Goal: Information Seeking & Learning: Check status

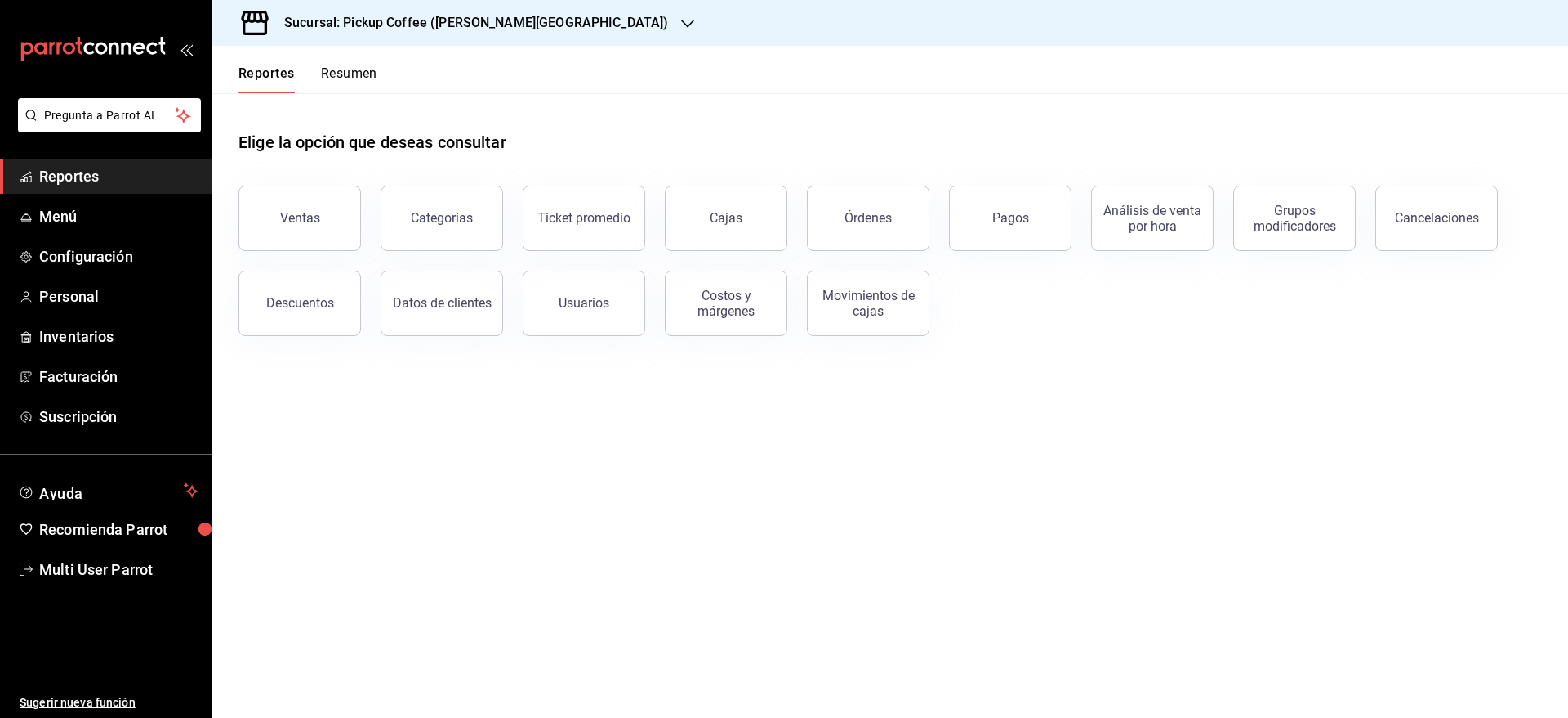
click at [368, 69] on button "Resumen" at bounding box center [349, 79] width 56 height 28
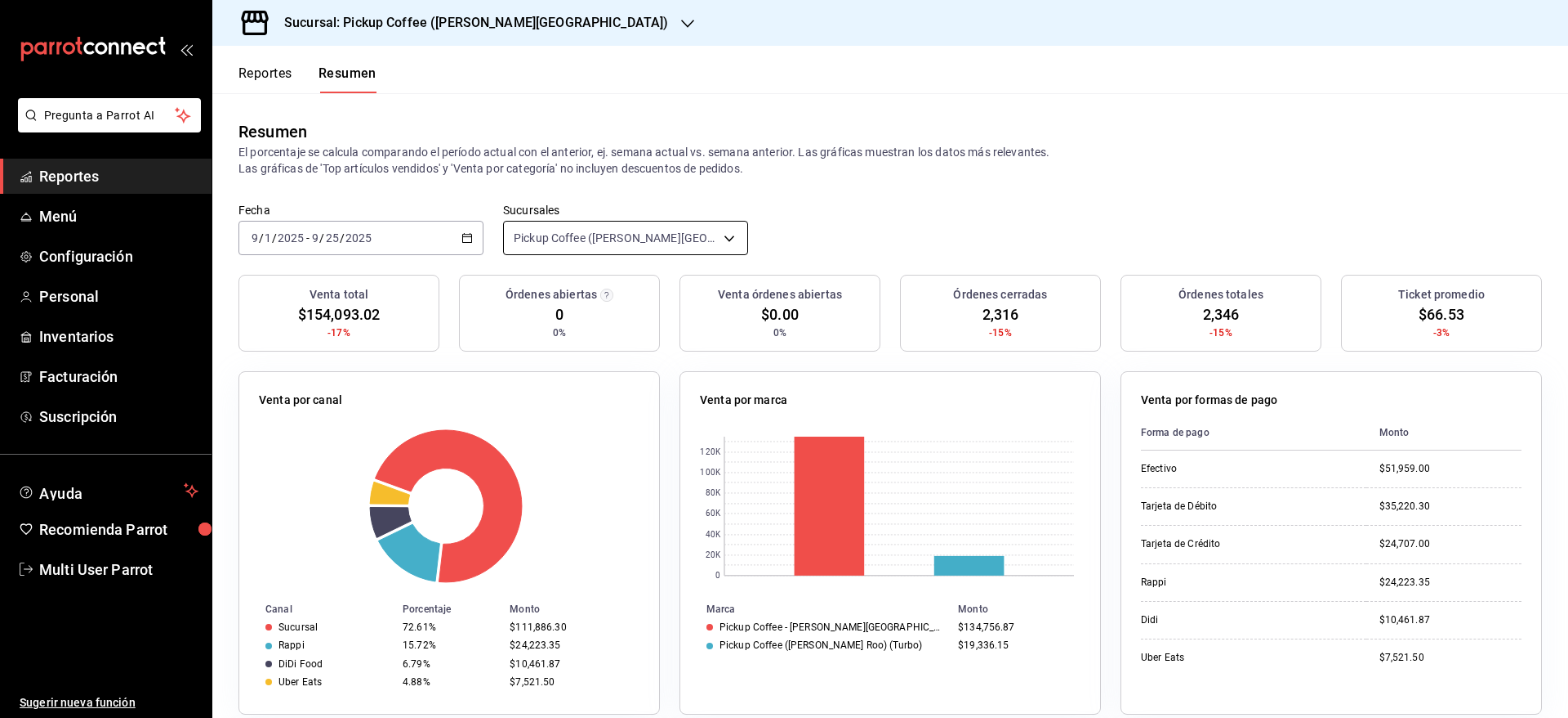
click at [604, 234] on body "Pregunta a Parrot AI Reportes Menú Configuración Personal Inventarios Facturaci…" at bounding box center [784, 359] width 1568 height 718
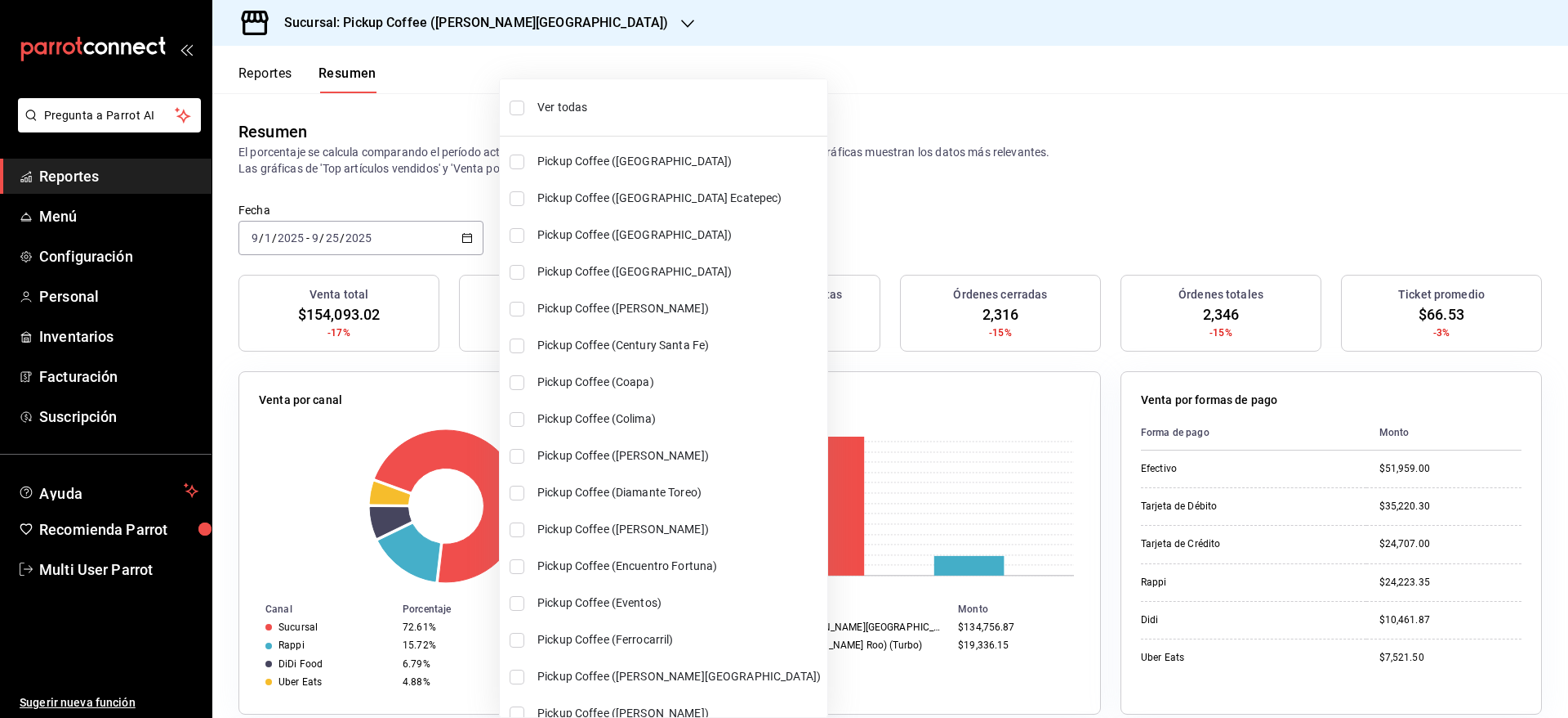
click at [460, 236] on div at bounding box center [784, 359] width 1568 height 718
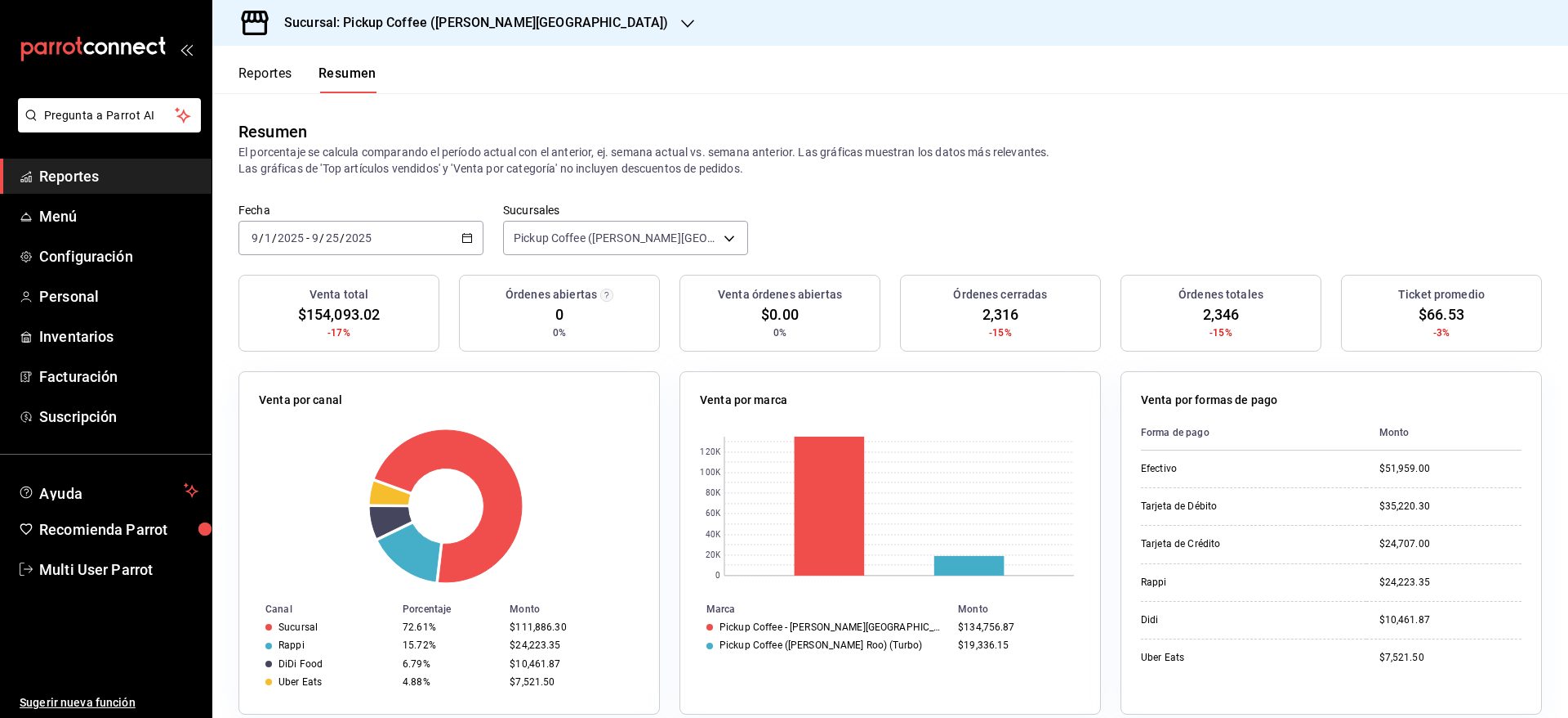
click at [463, 236] on \(Stroke\) "button" at bounding box center [467, 236] width 9 height 1
click at [378, 276] on li "Hoy" at bounding box center [315, 287] width 153 height 37
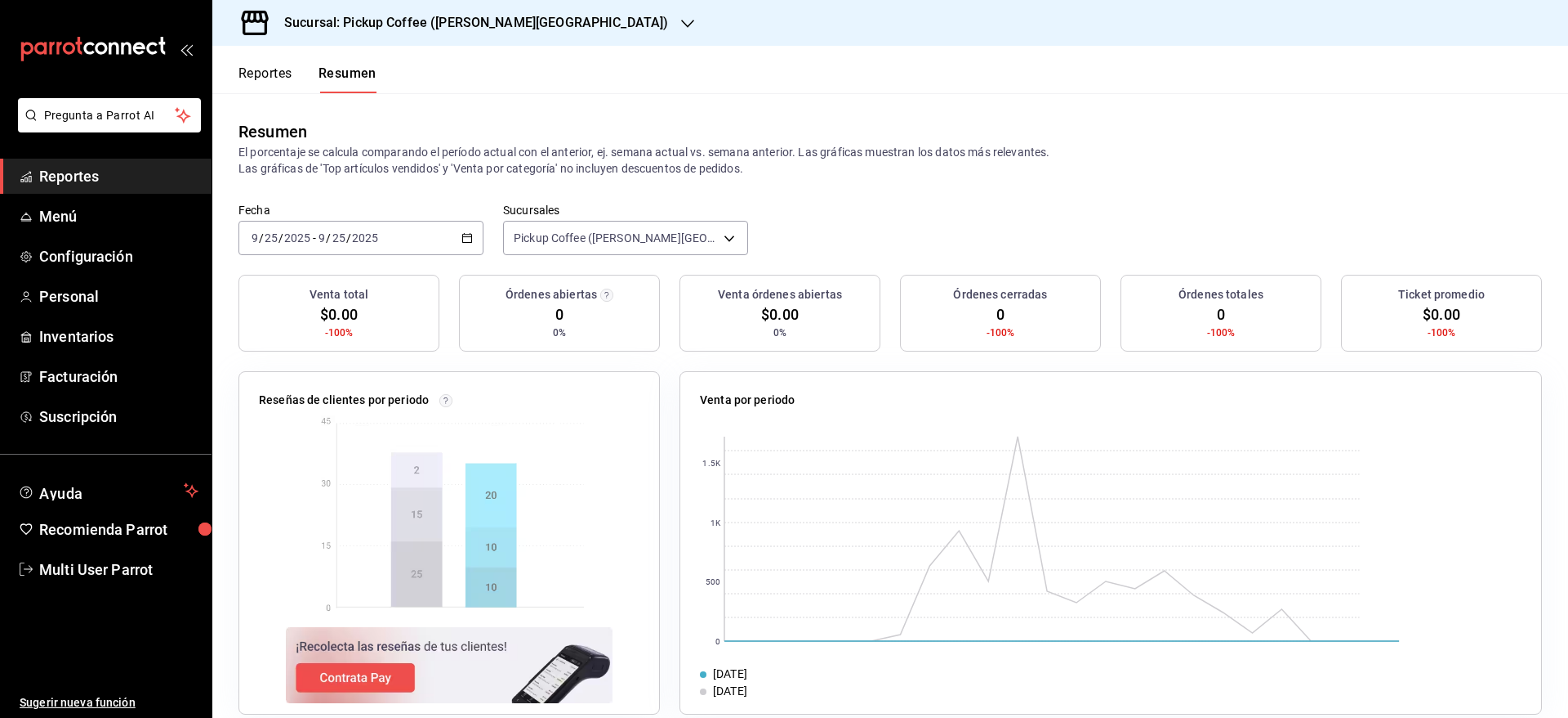
click at [463, 239] on icon "button" at bounding box center [467, 238] width 12 height 12
click at [343, 322] on span "Ayer" at bounding box center [315, 324] width 127 height 17
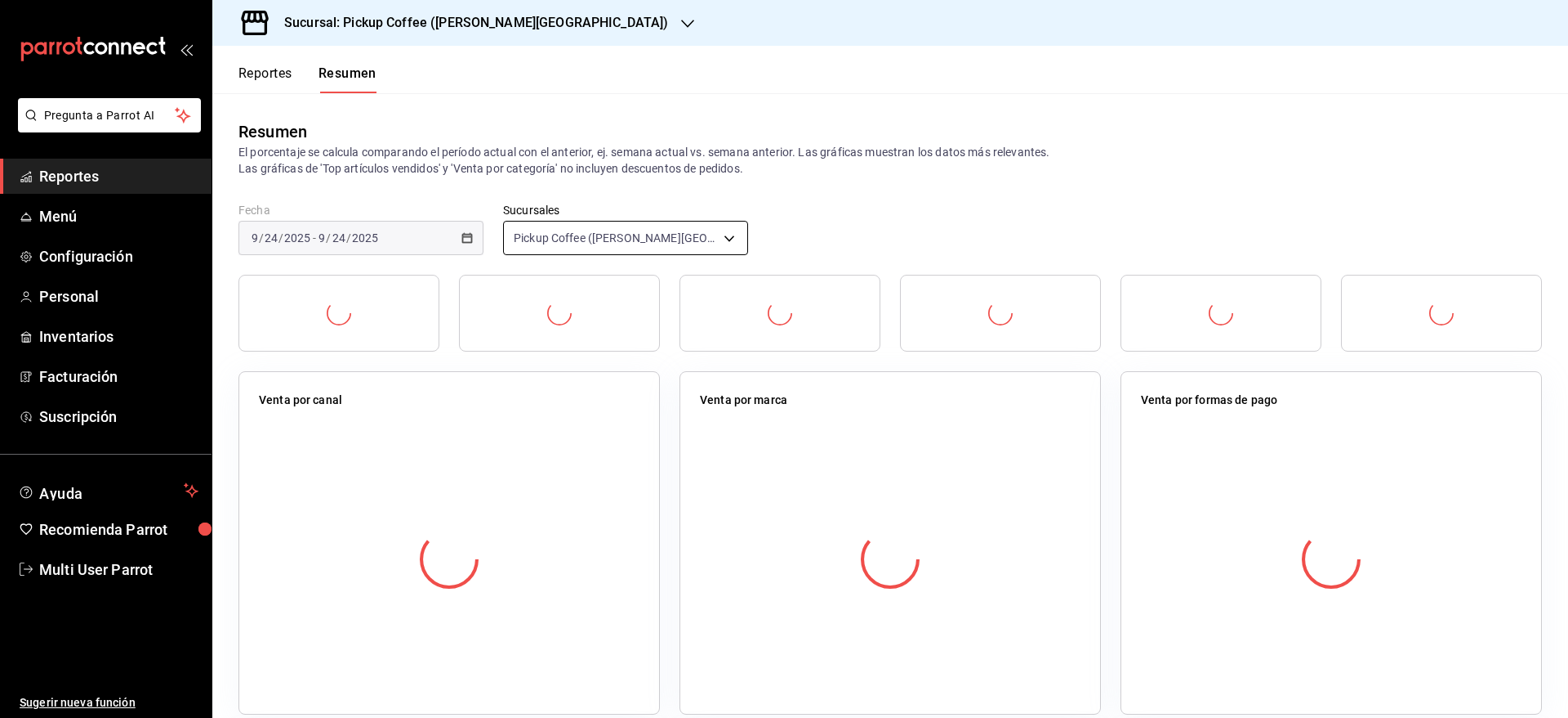
click at [620, 232] on body "Pregunta a Parrot AI Reportes Menú Configuración Personal Inventarios Facturaci…" at bounding box center [784, 359] width 1568 height 718
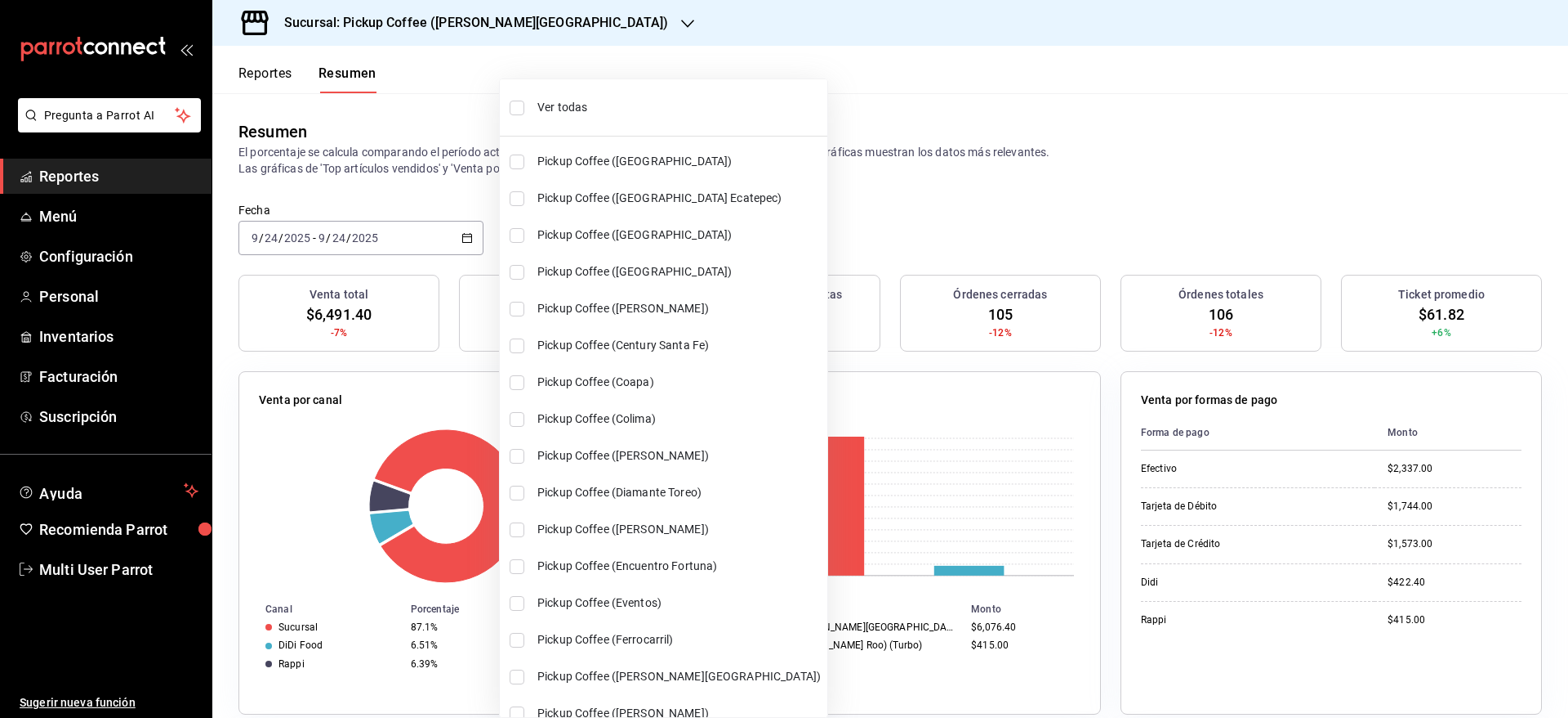
click at [559, 106] on span "Ver todas" at bounding box center [680, 107] width 284 height 17
type input "[object Object],[object Object],[object Object],[object Object],[object Object]…"
checkbox input "true"
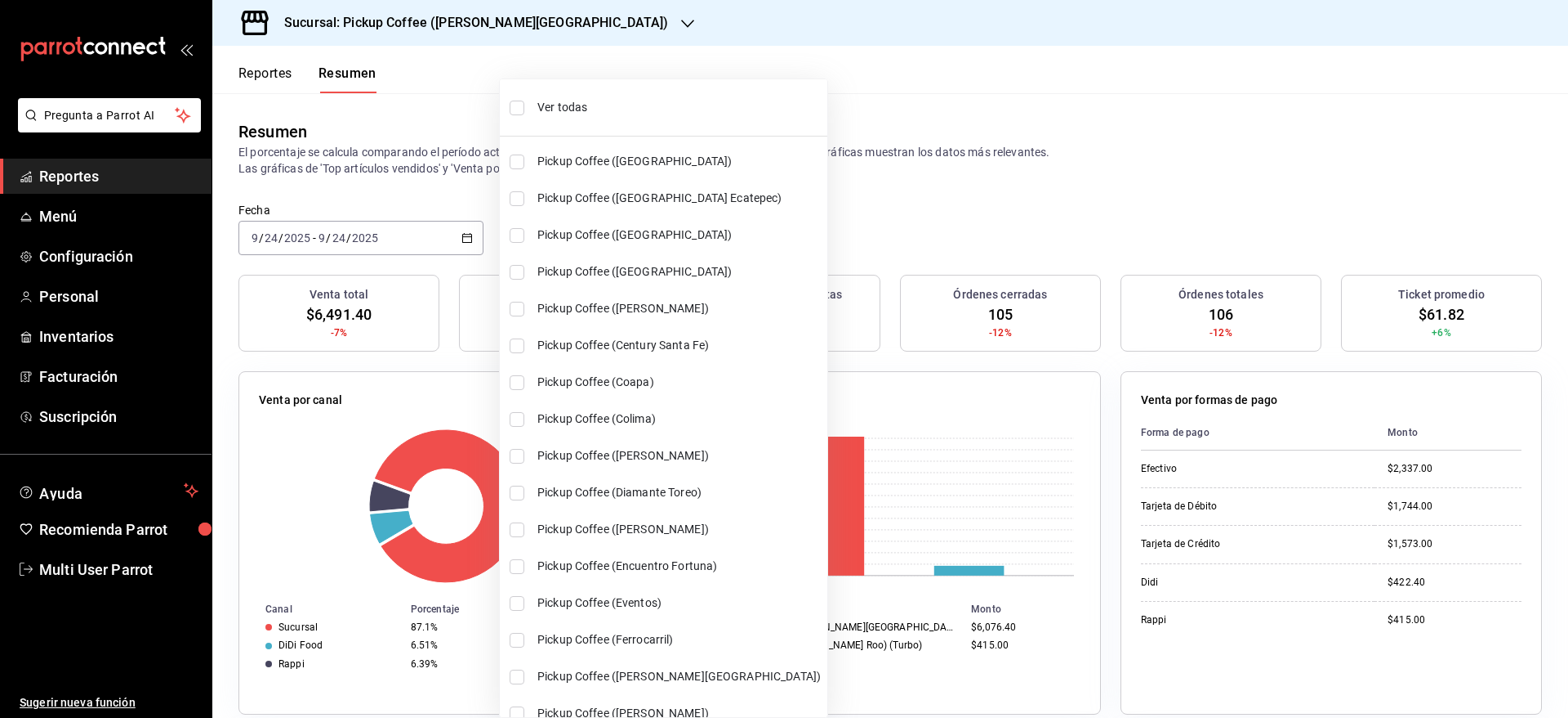
checkbox input "true"
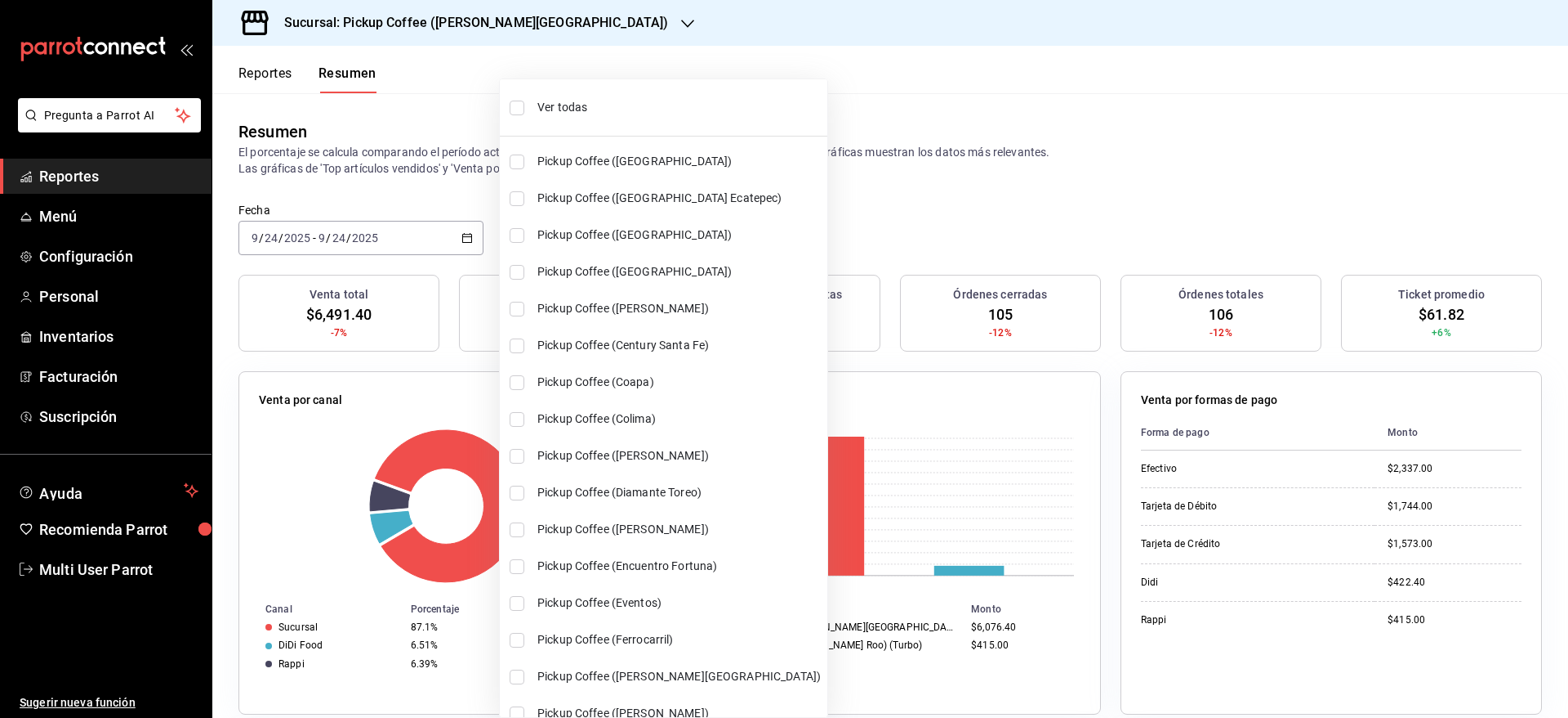
checkbox input "true"
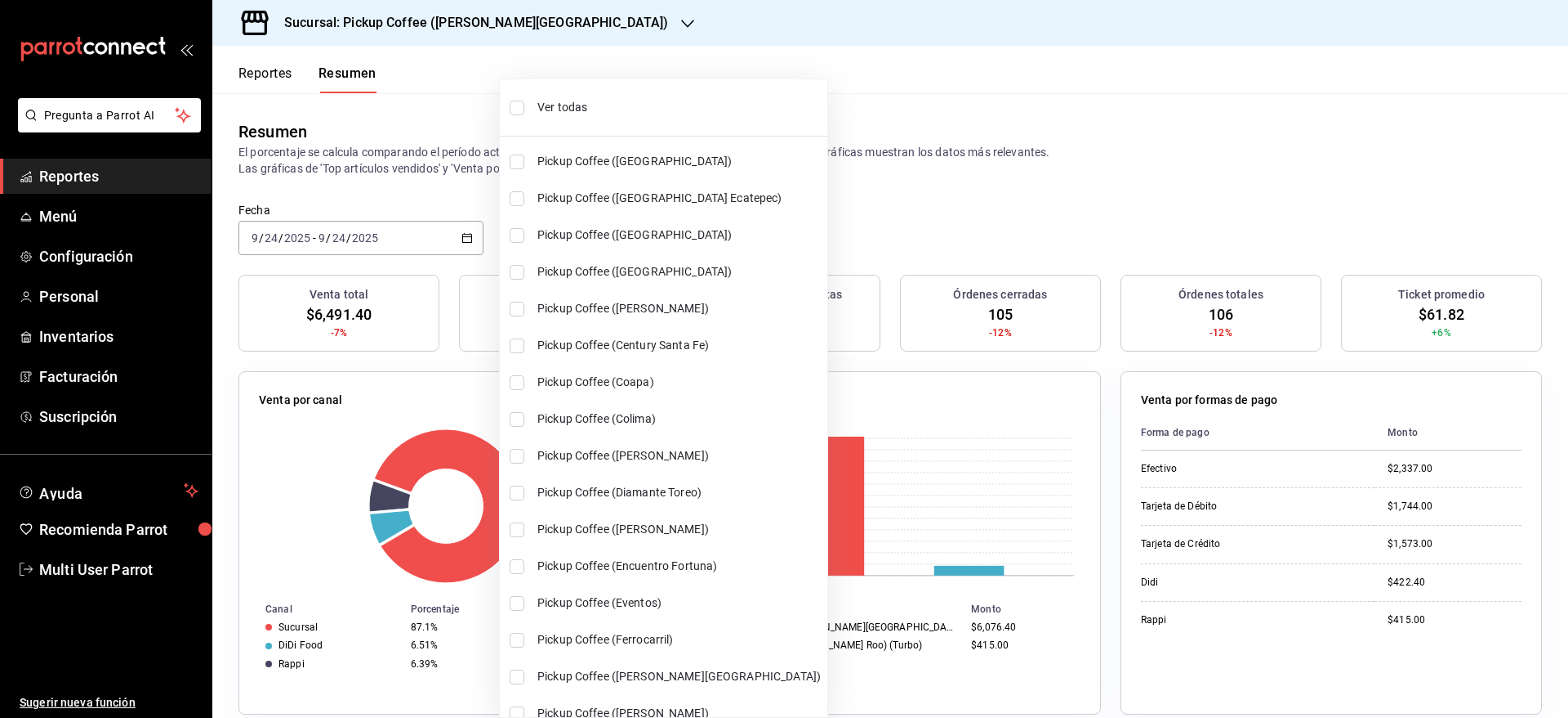
checkbox input "true"
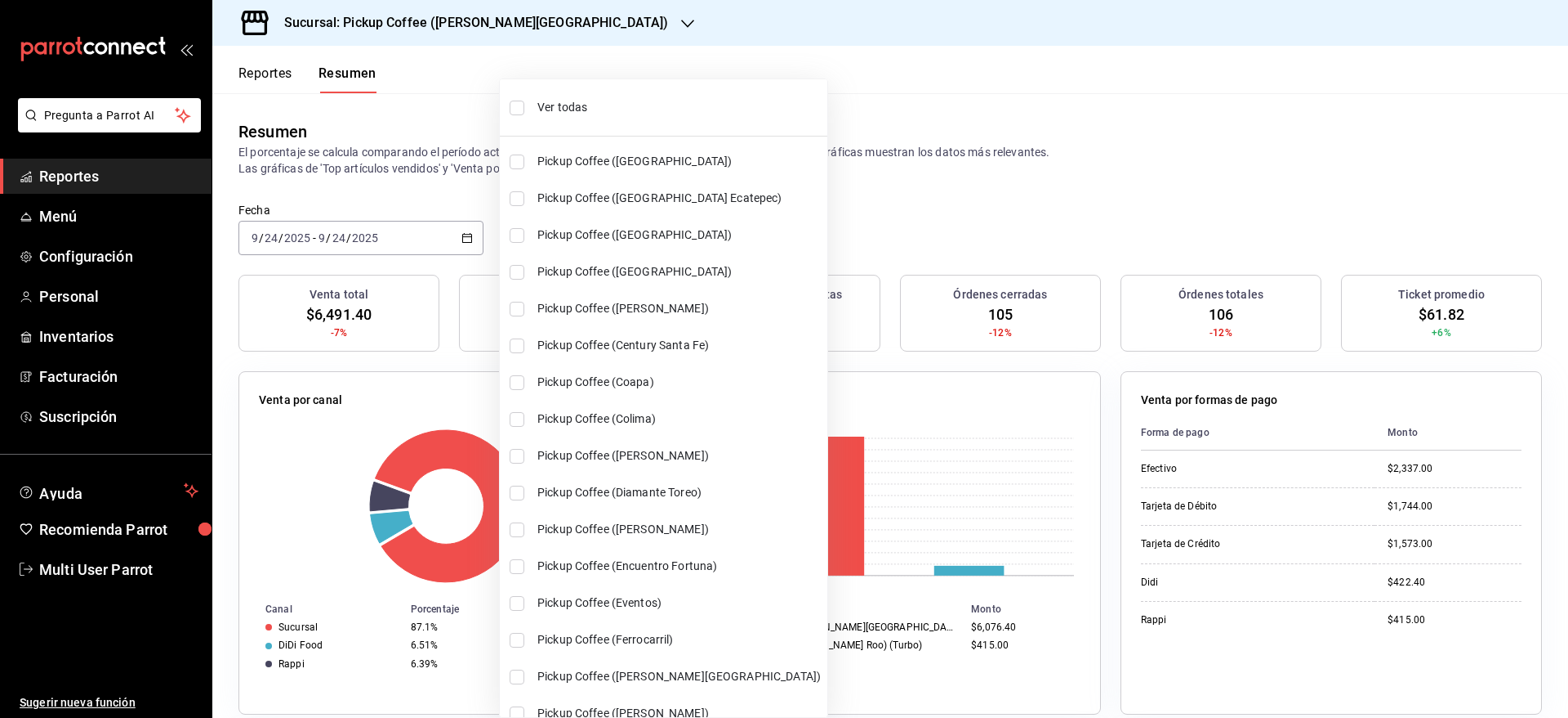
checkbox input "true"
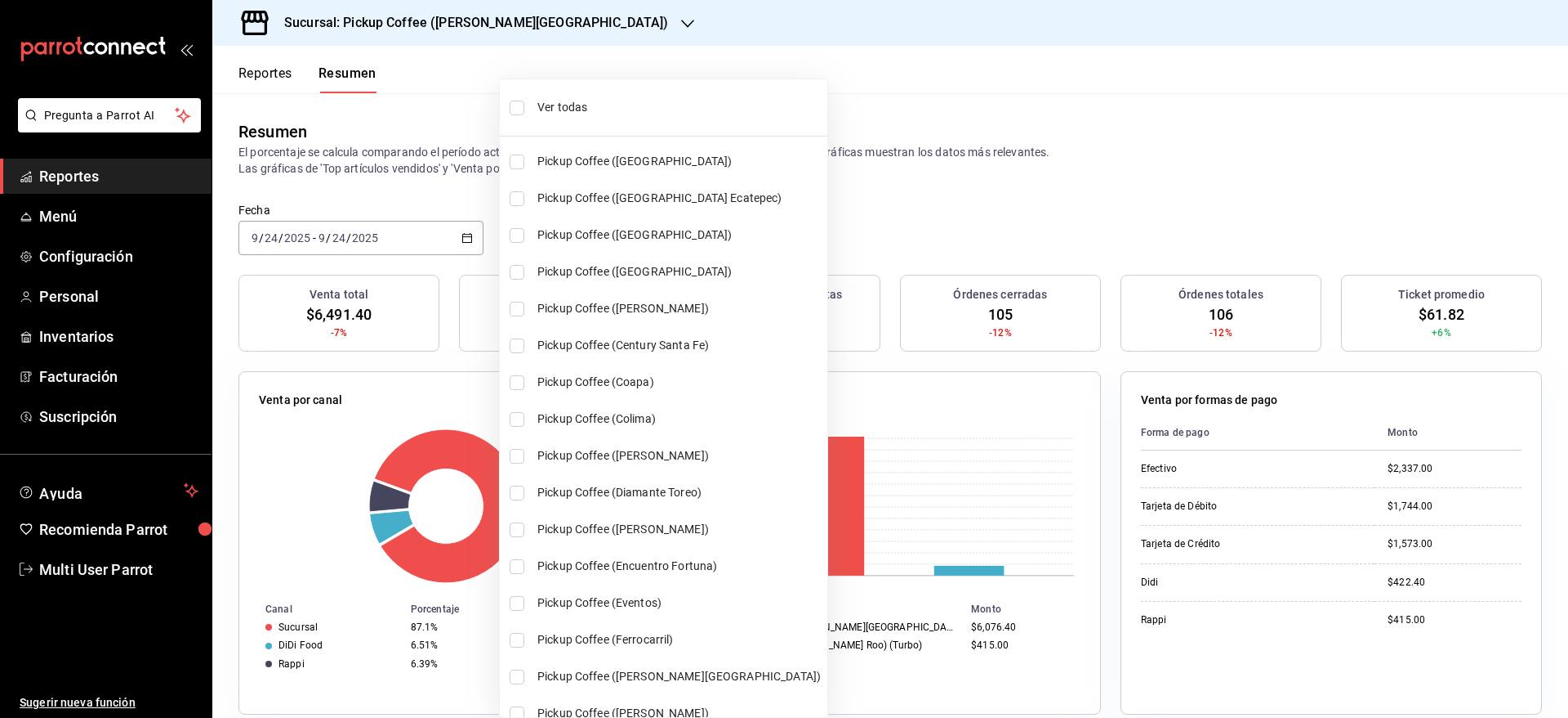
checkbox input "true"
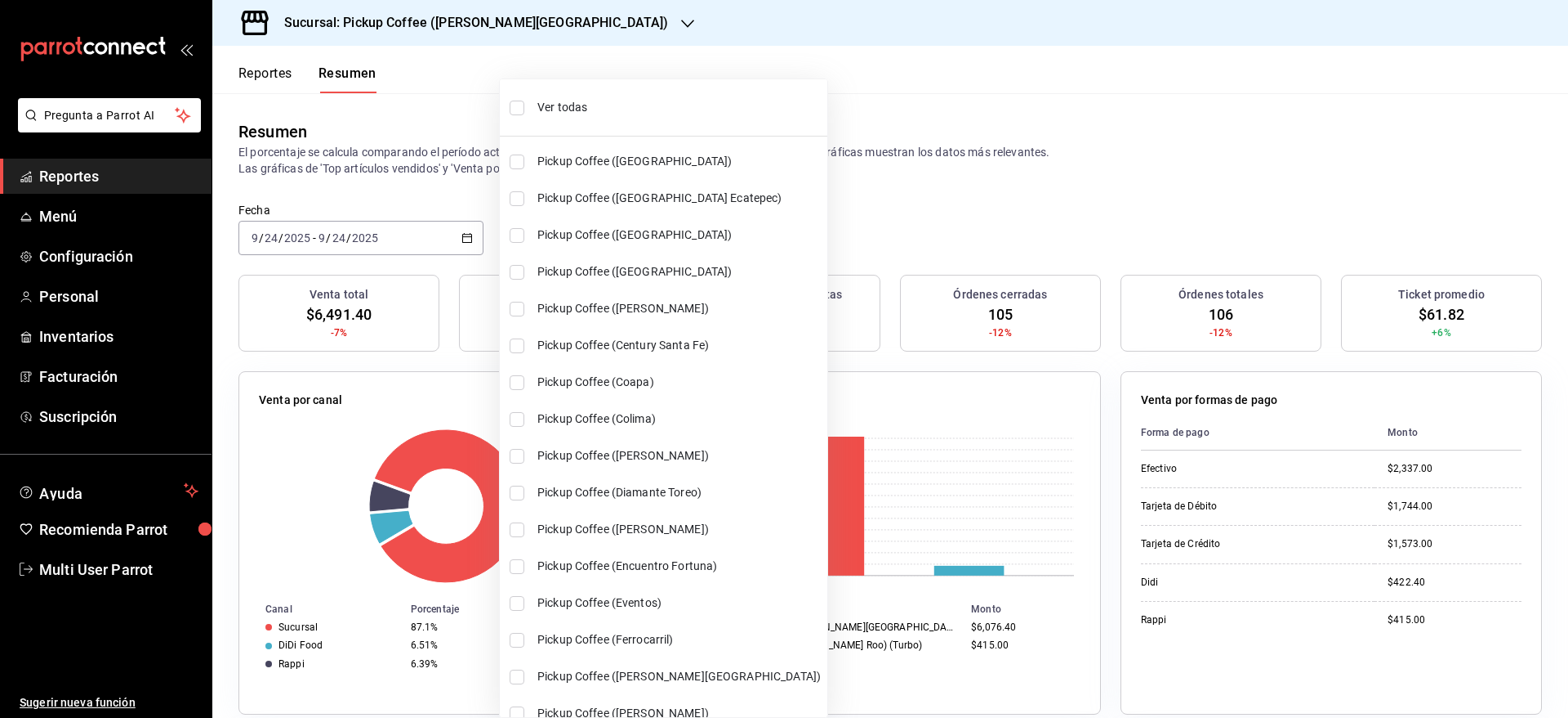
checkbox input "true"
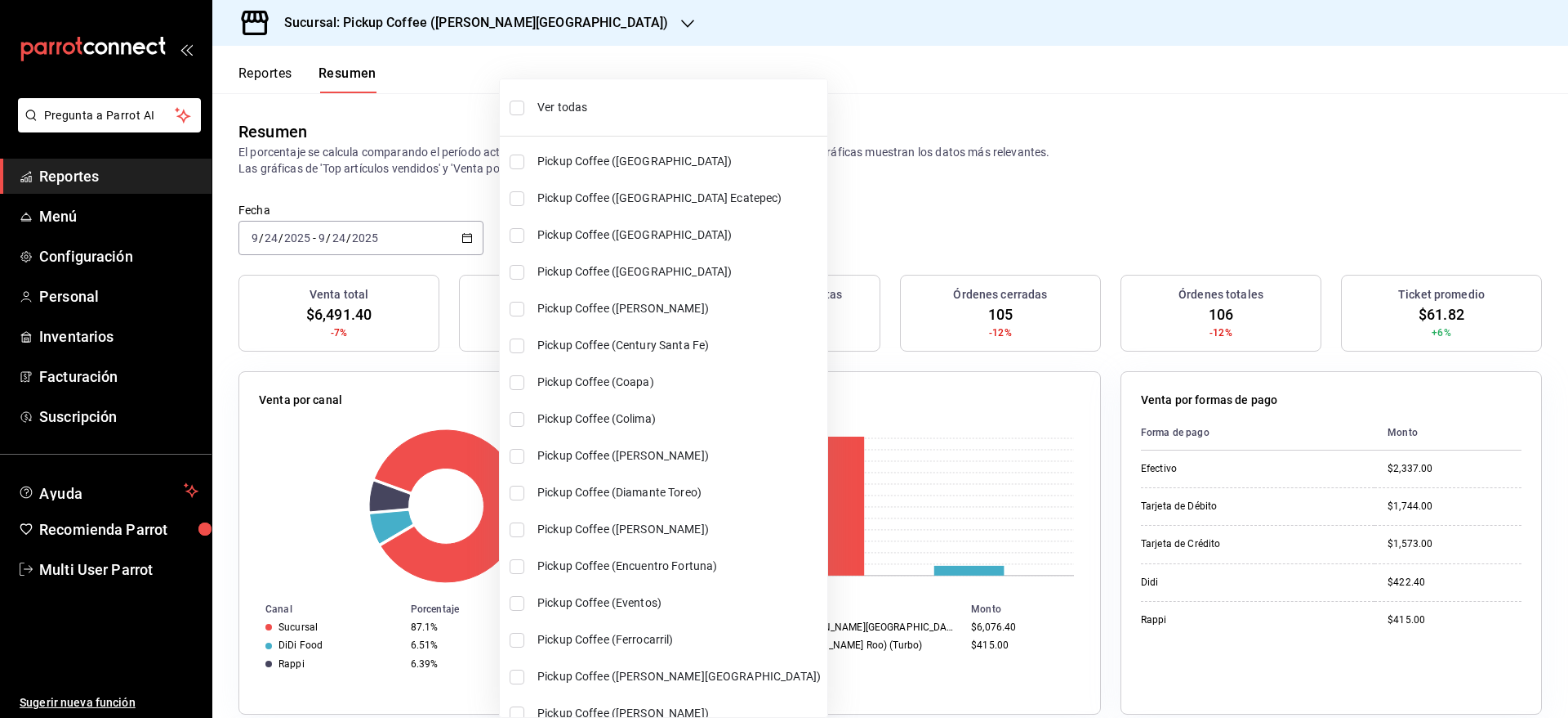
checkbox input "true"
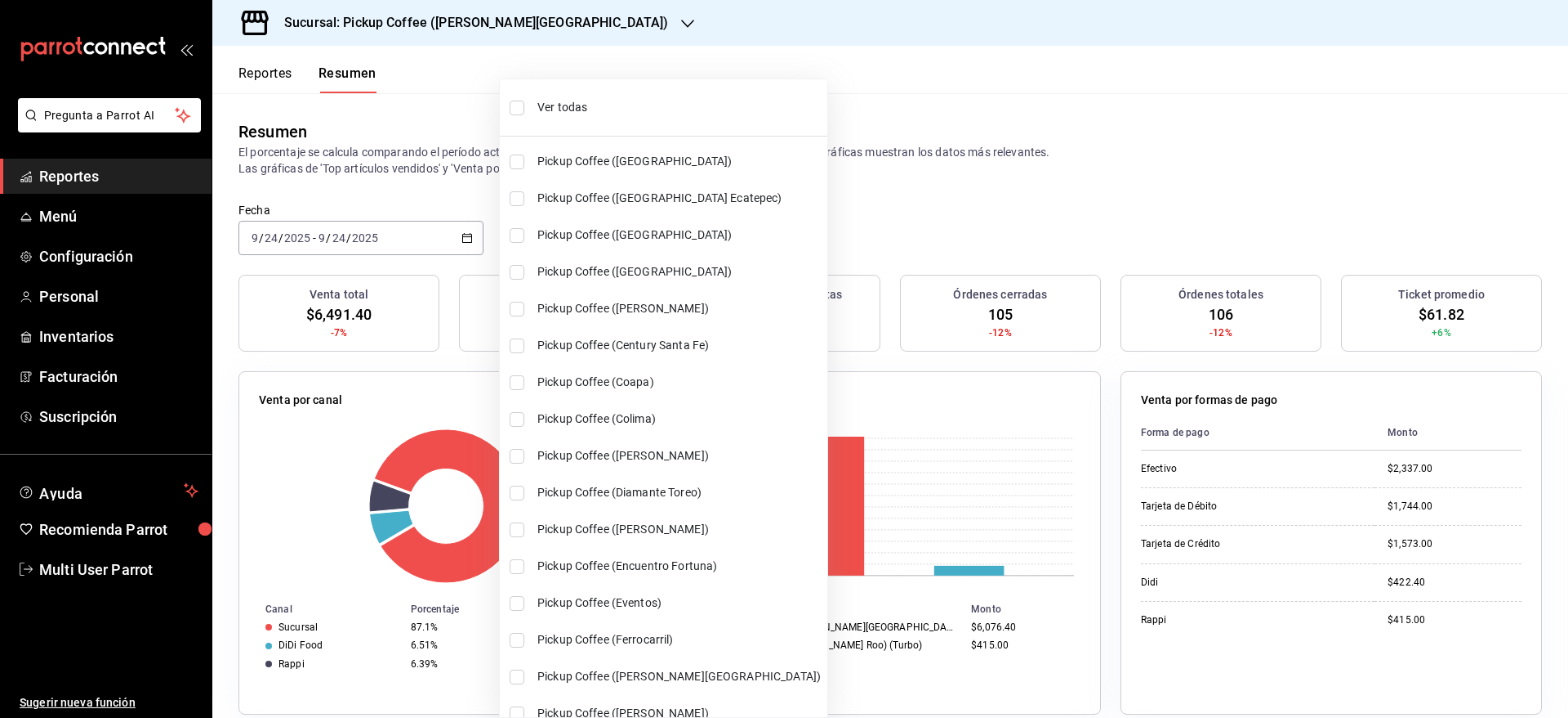
checkbox input "true"
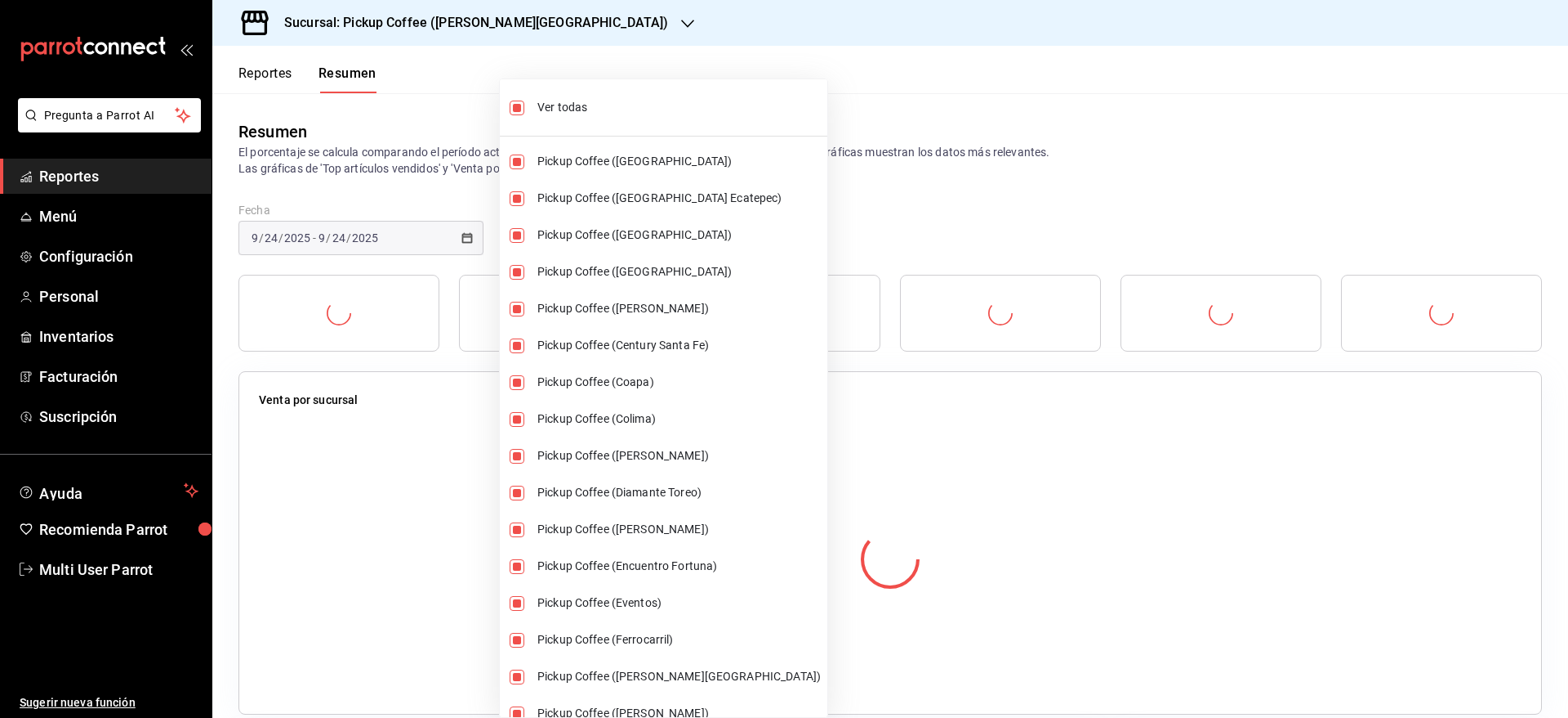
click at [919, 135] on div at bounding box center [784, 359] width 1568 height 718
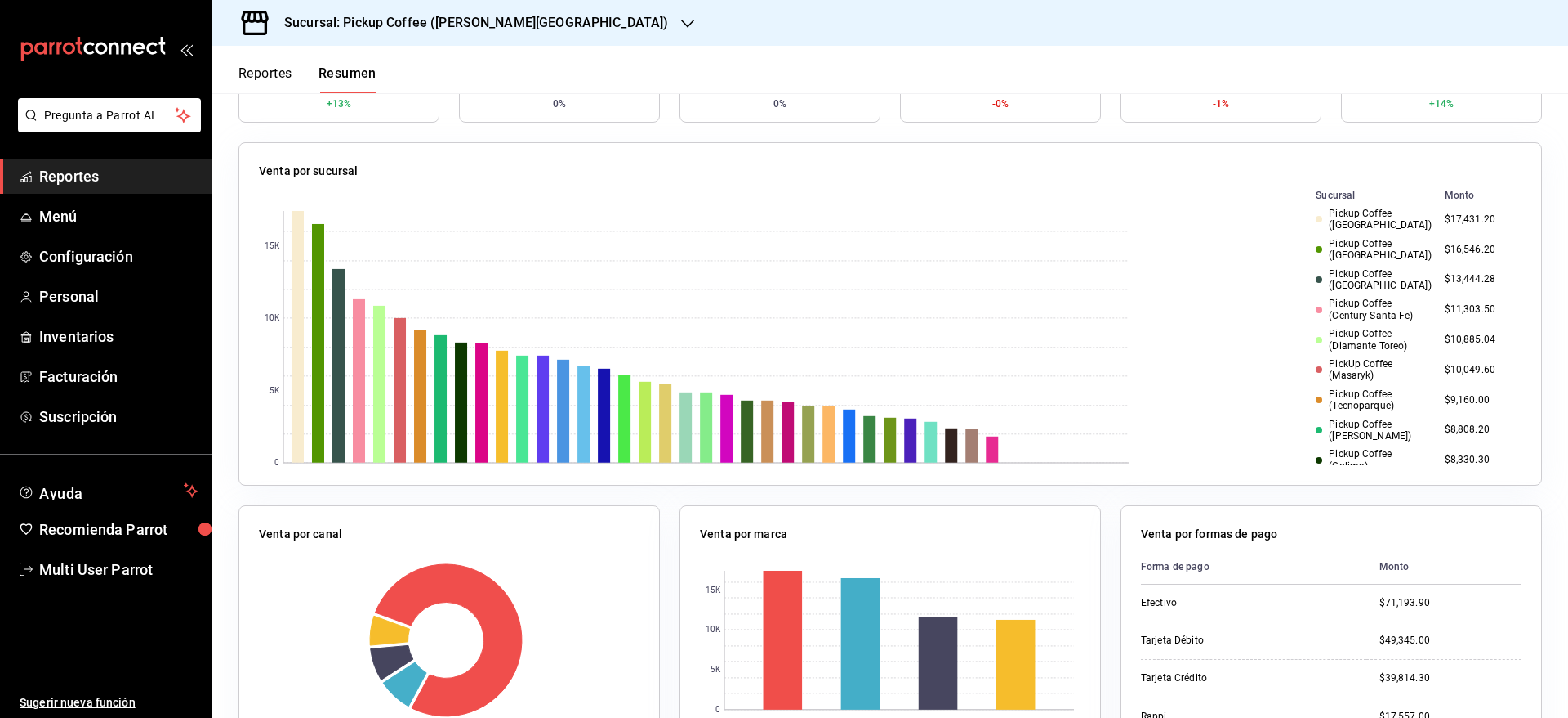
scroll to position [245, 0]
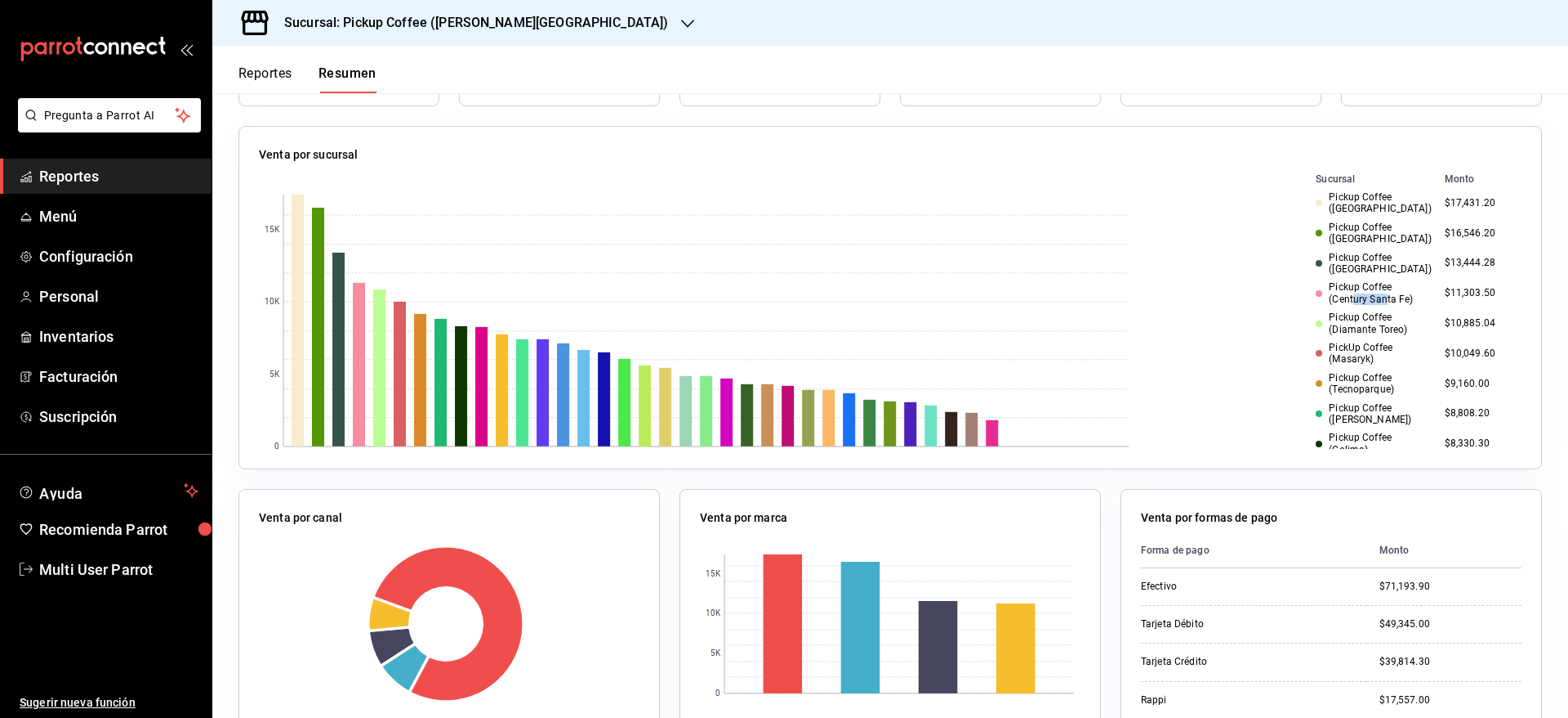
drag, startPoint x: 1320, startPoint y: 289, endPoint x: 1350, endPoint y: 289, distance: 30.0
click at [1350, 289] on div "Pickup Coffee (Century Santa Fe)" at bounding box center [1373, 293] width 115 height 24
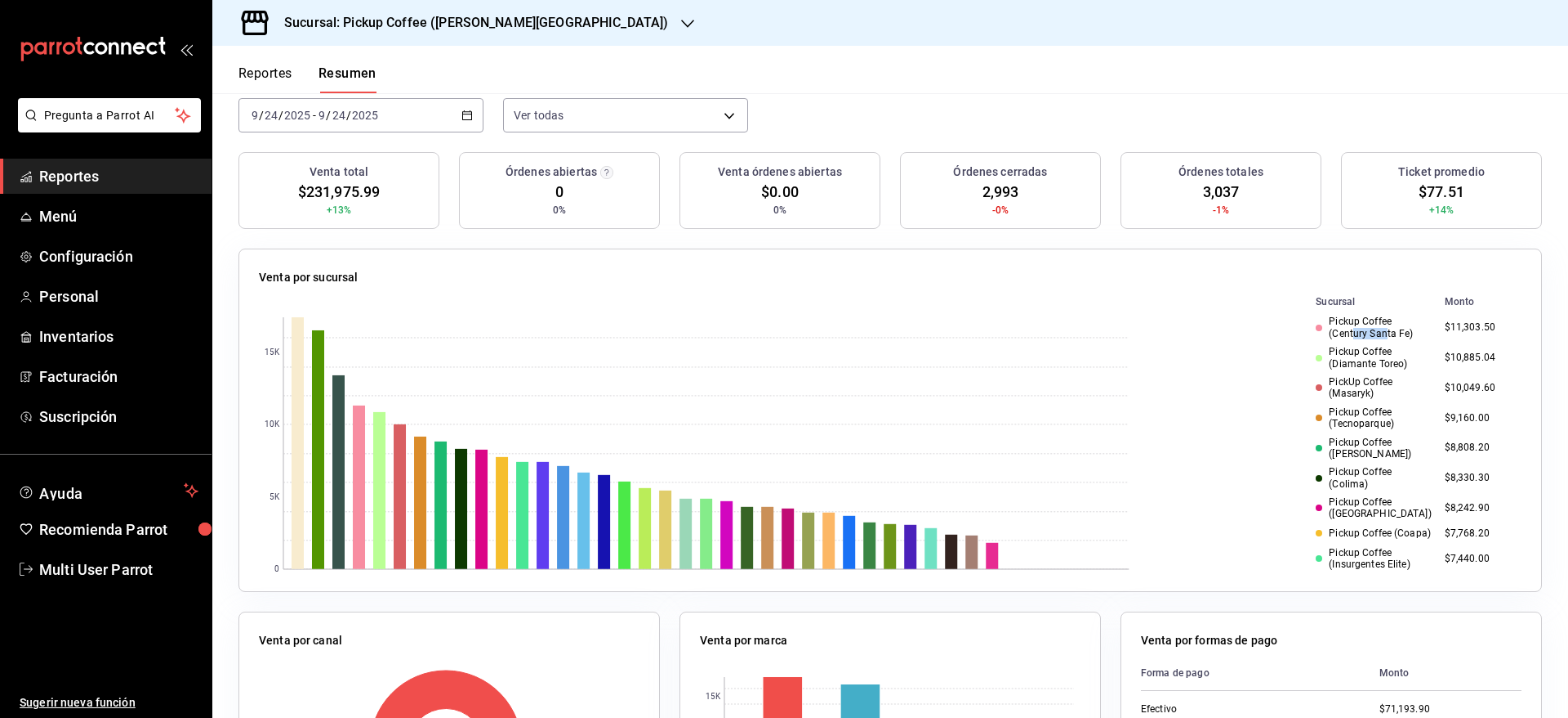
scroll to position [123, 0]
click at [1439, 511] on td "$7,440.00" at bounding box center [1480, 524] width 83 height 30
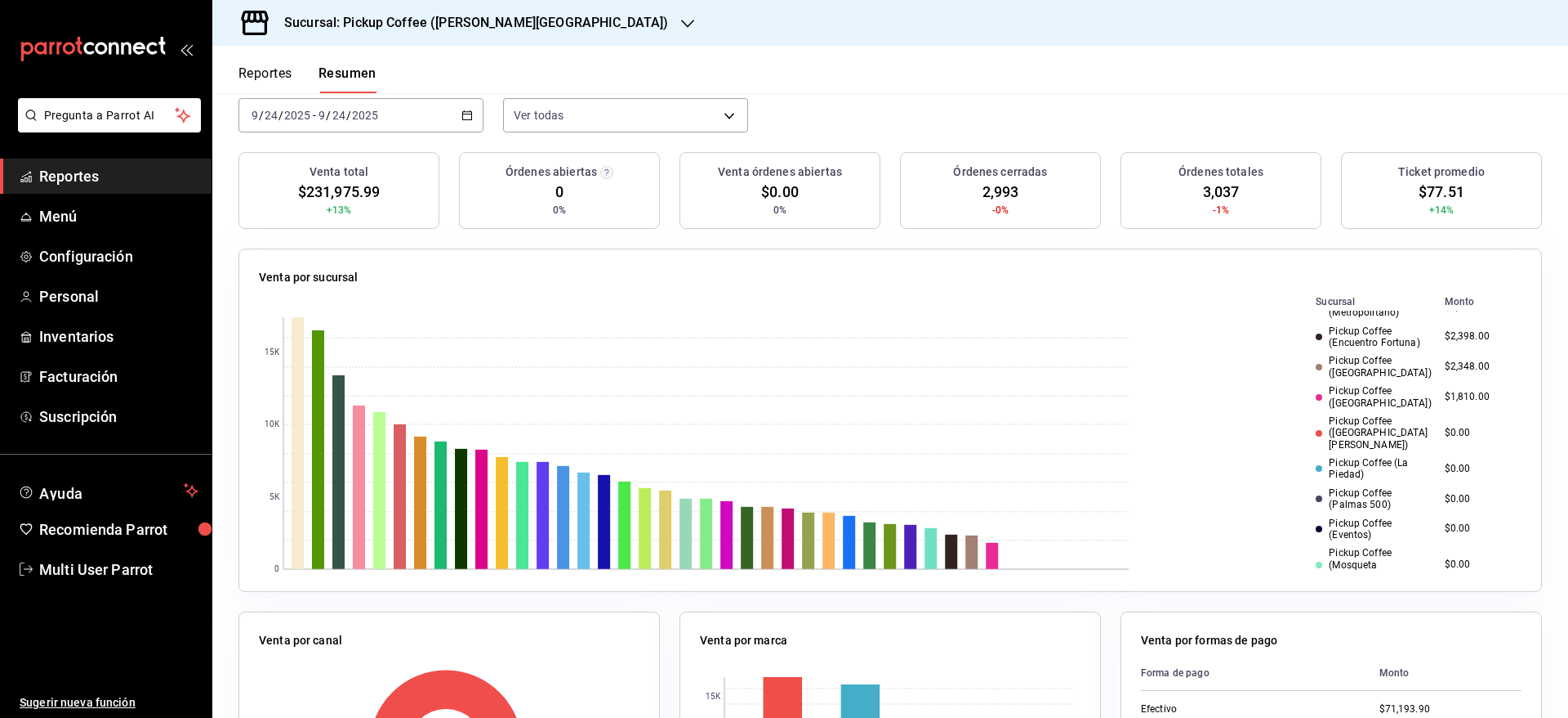
scroll to position [854, 0]
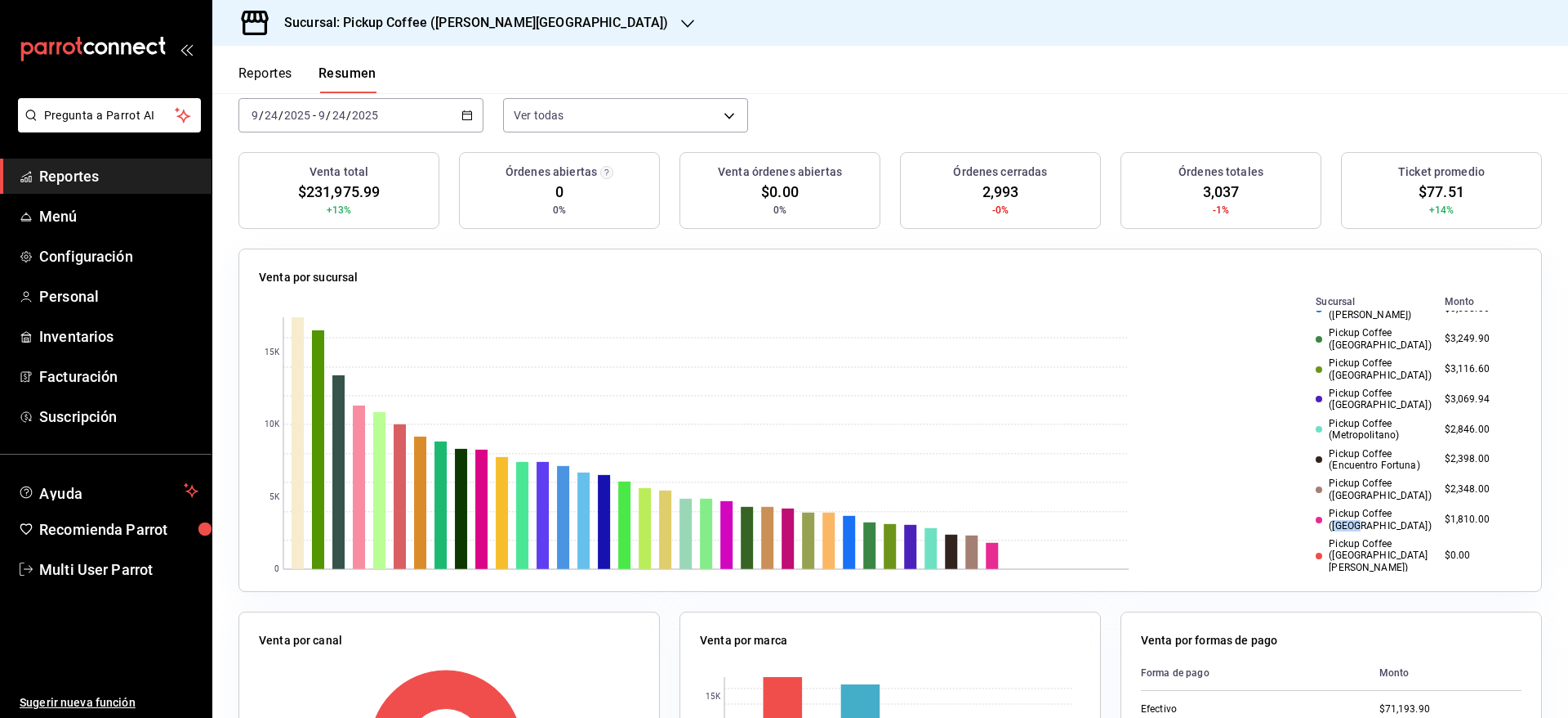
drag, startPoint x: 1363, startPoint y: 481, endPoint x: 1386, endPoint y: 483, distance: 23.1
click at [1386, 507] on div "Pickup Coffee ([GEOGRAPHIC_DATA])" at bounding box center [1373, 519] width 115 height 24
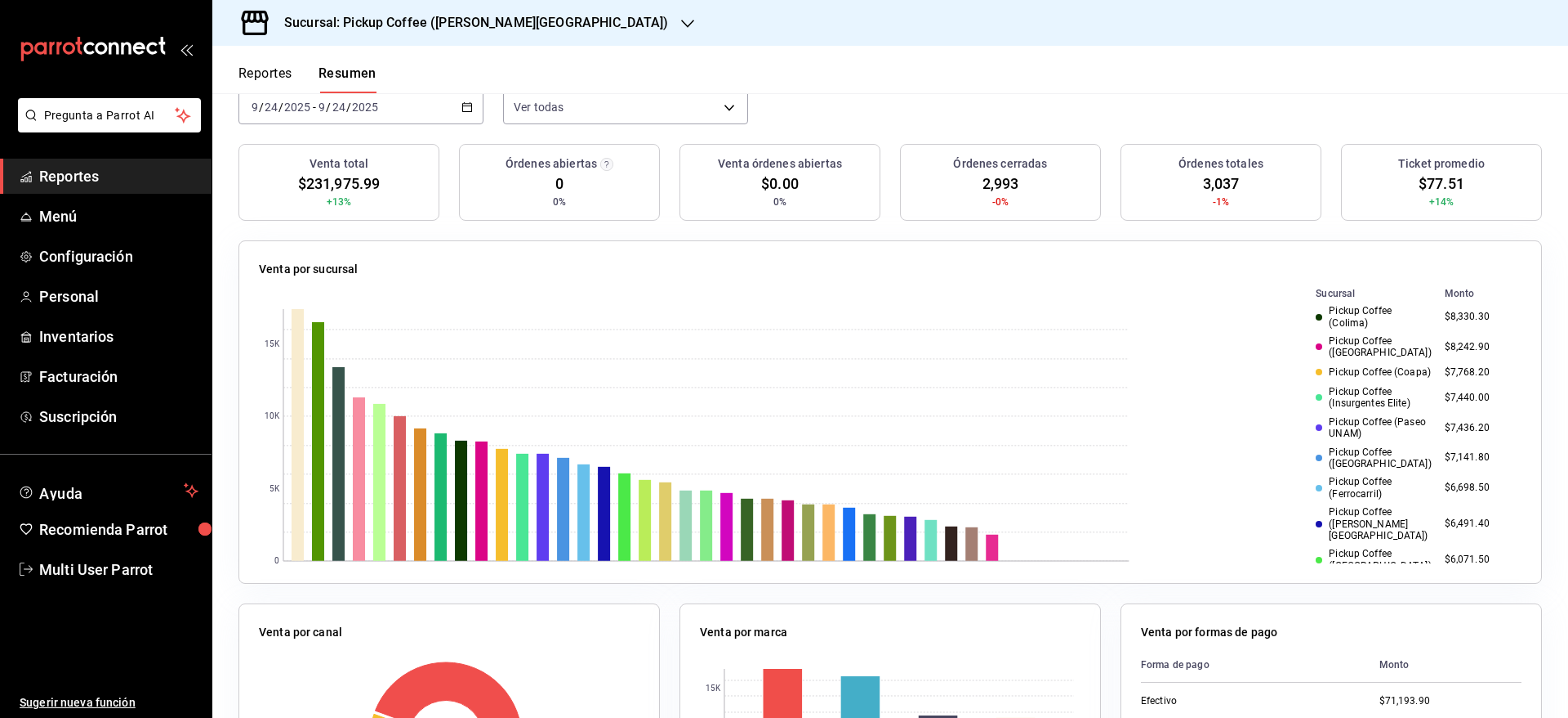
scroll to position [118, 0]
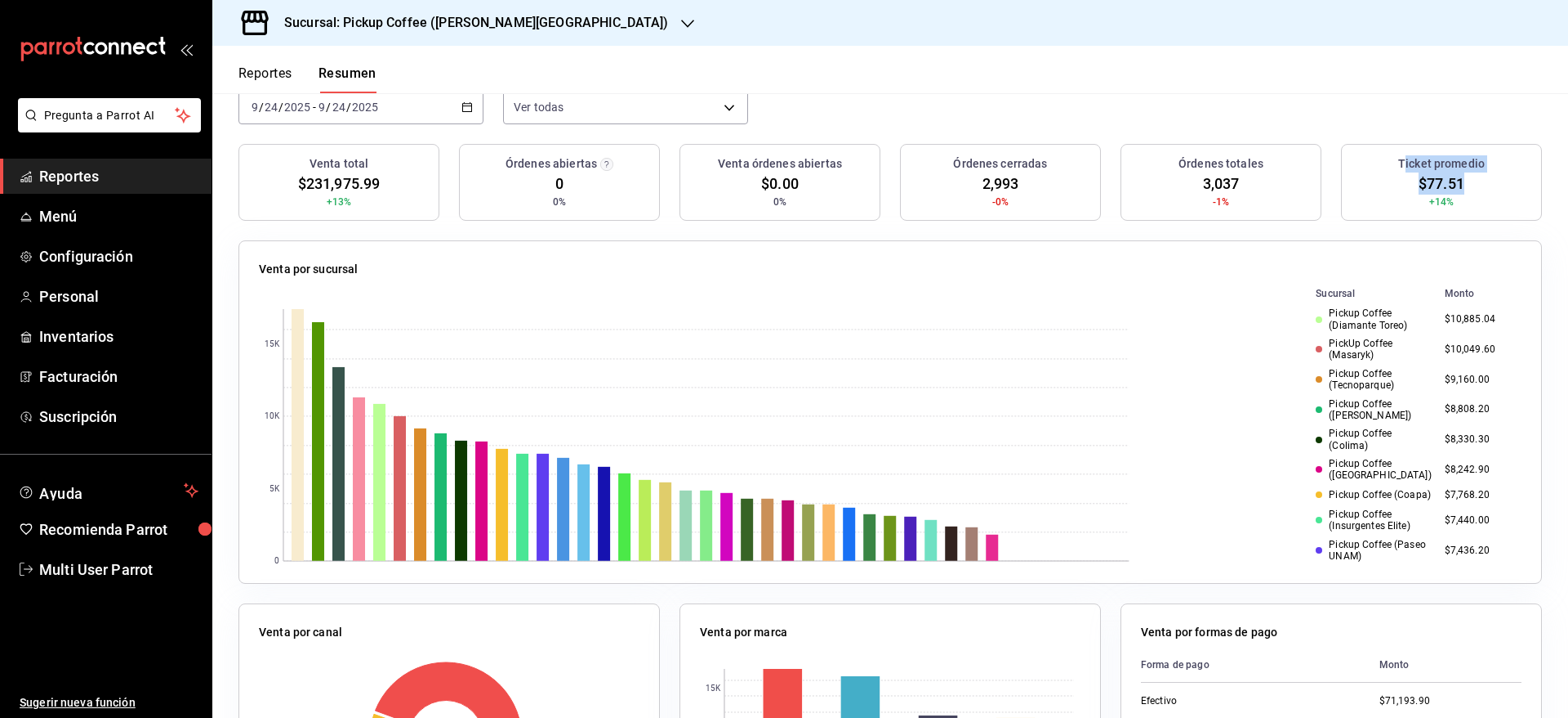
drag, startPoint x: 1401, startPoint y: 178, endPoint x: 1445, endPoint y: 182, distance: 44.2
click at [1445, 182] on div "Ticket promedio $77.51 +14%" at bounding box center [1441, 182] width 201 height 77
click at [1445, 182] on span "$77.51" at bounding box center [1441, 184] width 46 height 22
drag, startPoint x: 1445, startPoint y: 182, endPoint x: 1405, endPoint y: 182, distance: 40.0
click at [1419, 182] on span "$77.51" at bounding box center [1441, 184] width 46 height 22
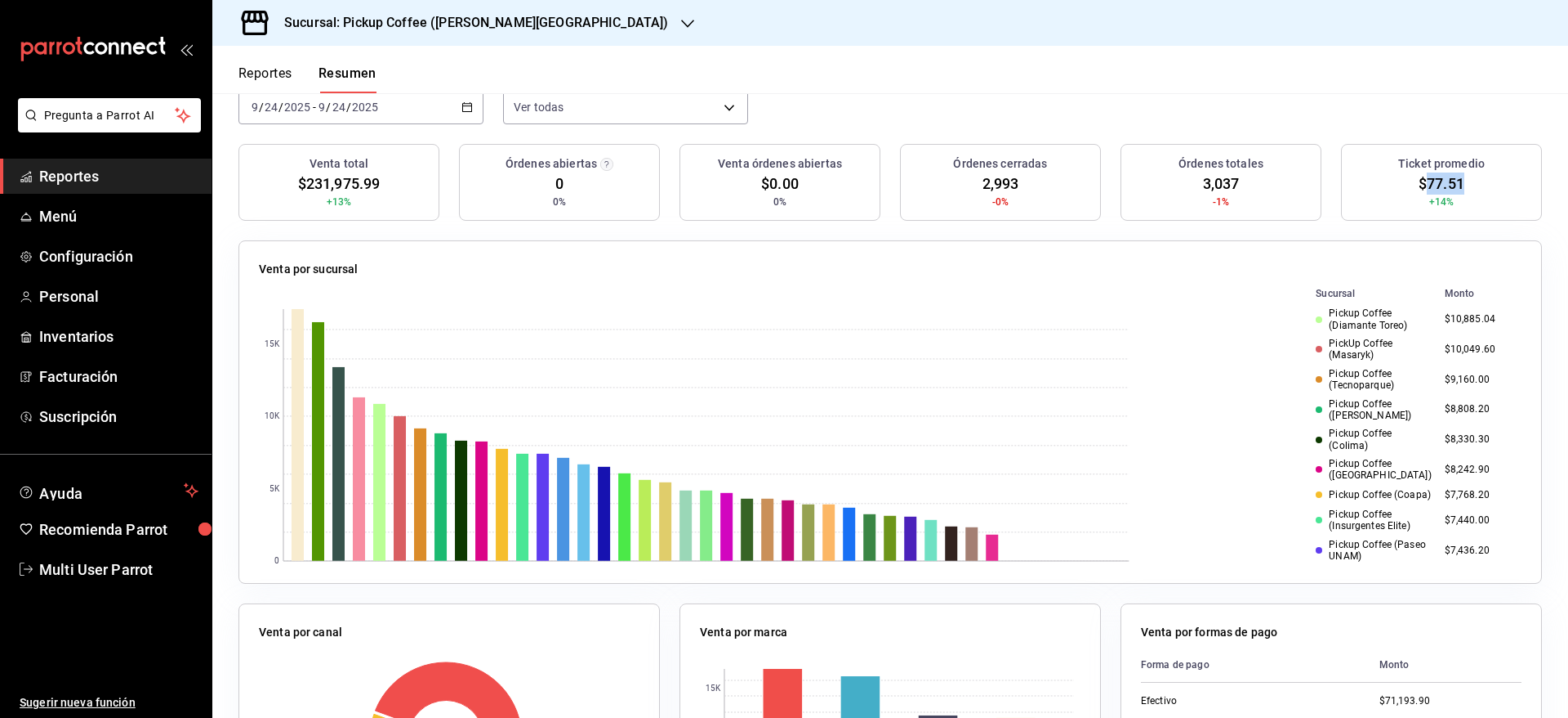
click at [1419, 182] on span "$77.51" at bounding box center [1441, 184] width 46 height 22
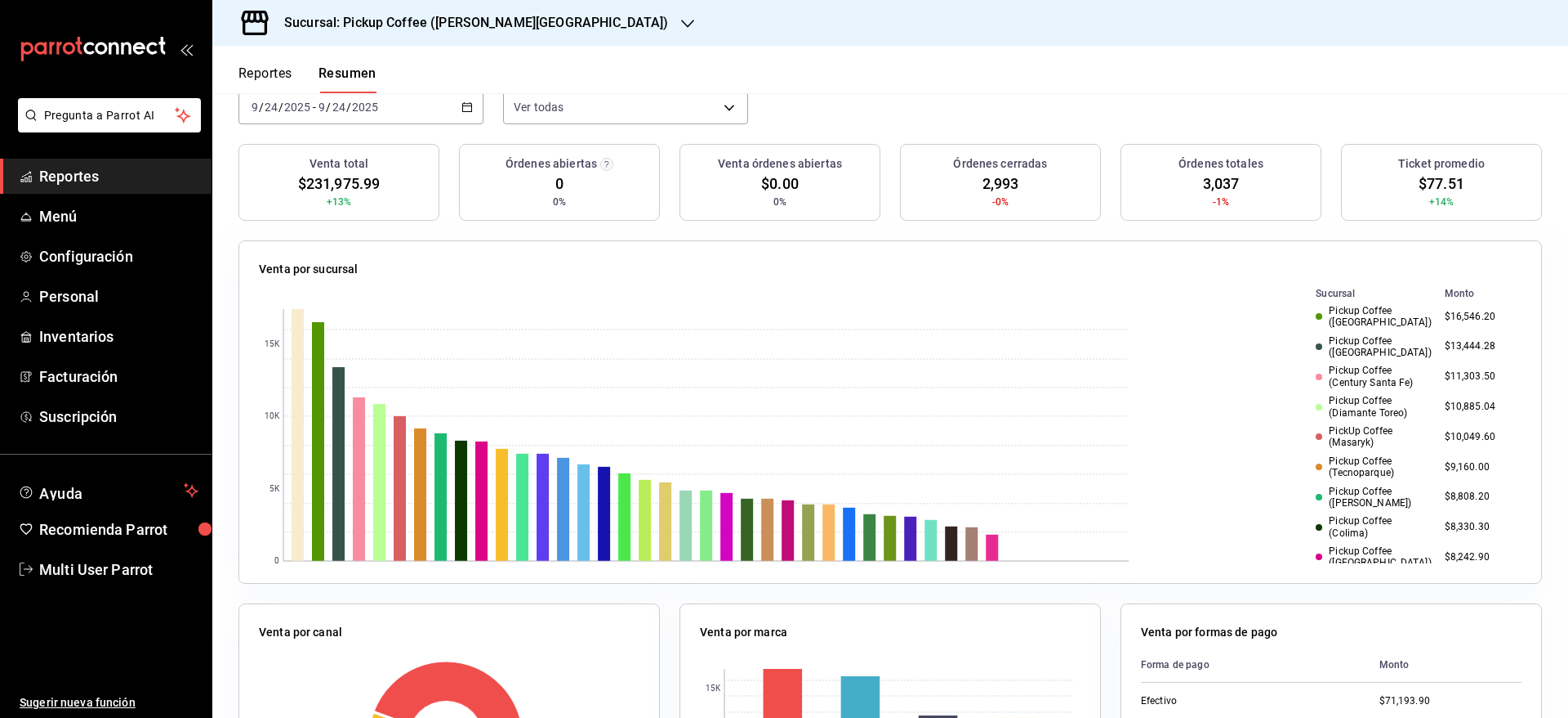
scroll to position [0, 0]
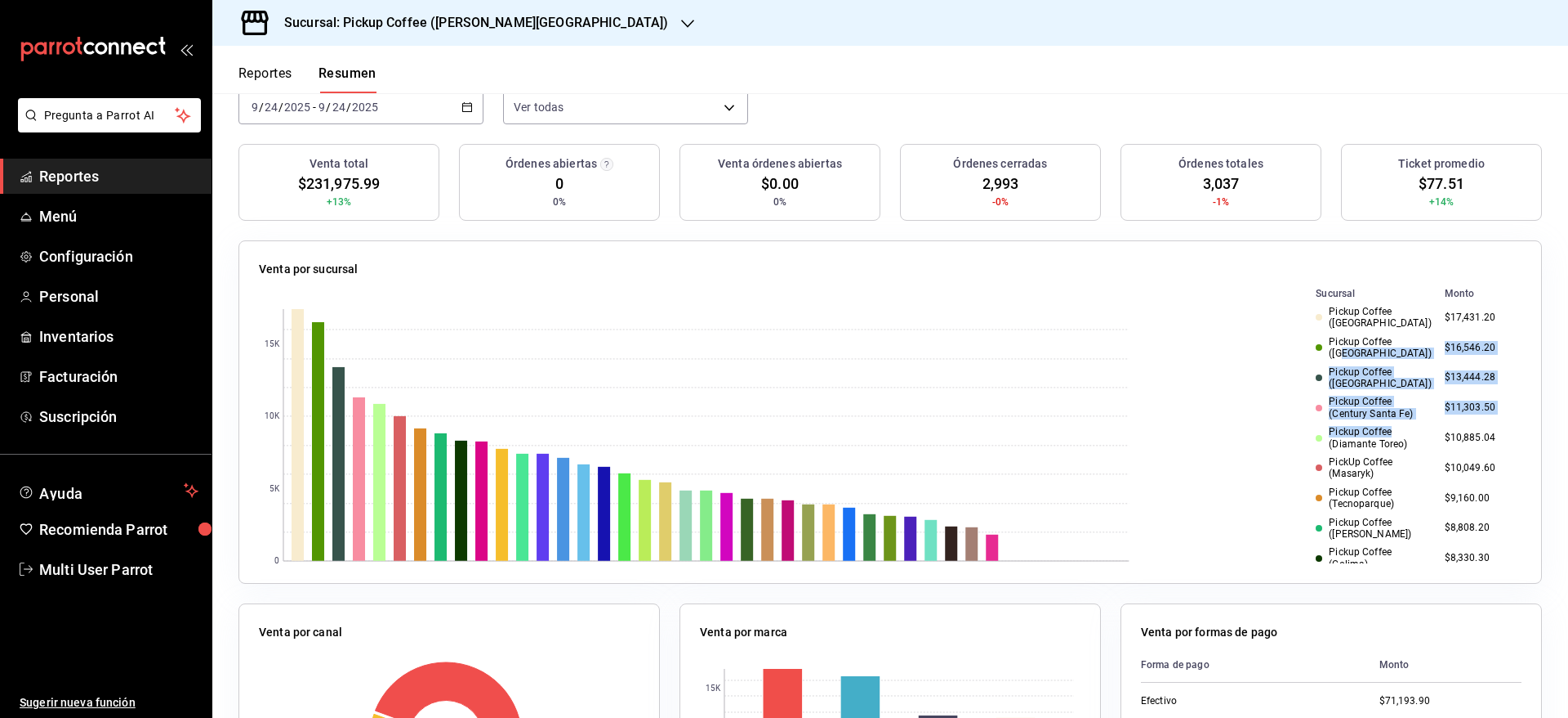
drag, startPoint x: 1378, startPoint y: 335, endPoint x: 1380, endPoint y: 423, distance: 88.0
click at [1380, 426] on div "Pickup Coffee (Diamante Toreo)" at bounding box center [1373, 438] width 115 height 24
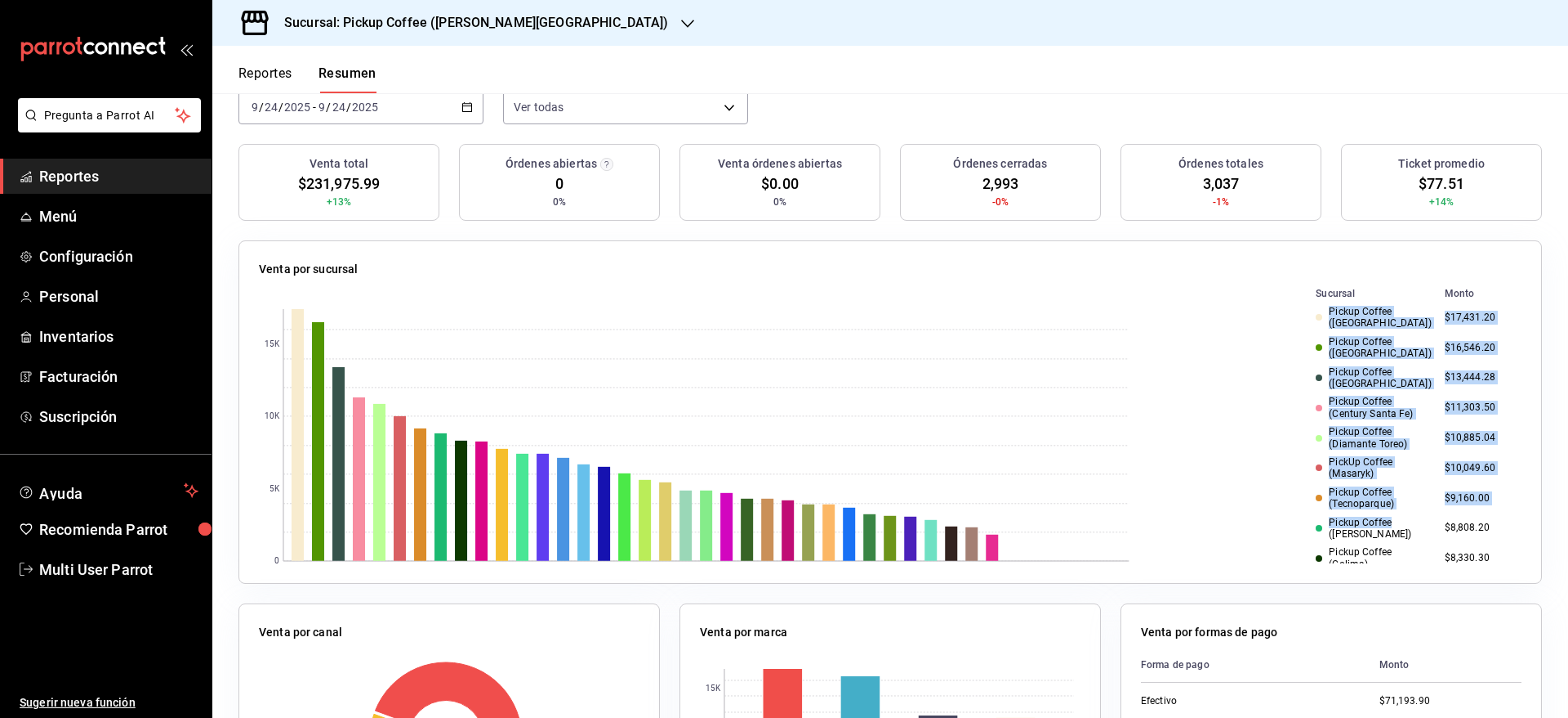
drag, startPoint x: 1291, startPoint y: 307, endPoint x: 1384, endPoint y: 505, distance: 218.8
click at [1345, 456] on div "PickUp Coffee (Masaryk)" at bounding box center [1373, 468] width 115 height 24
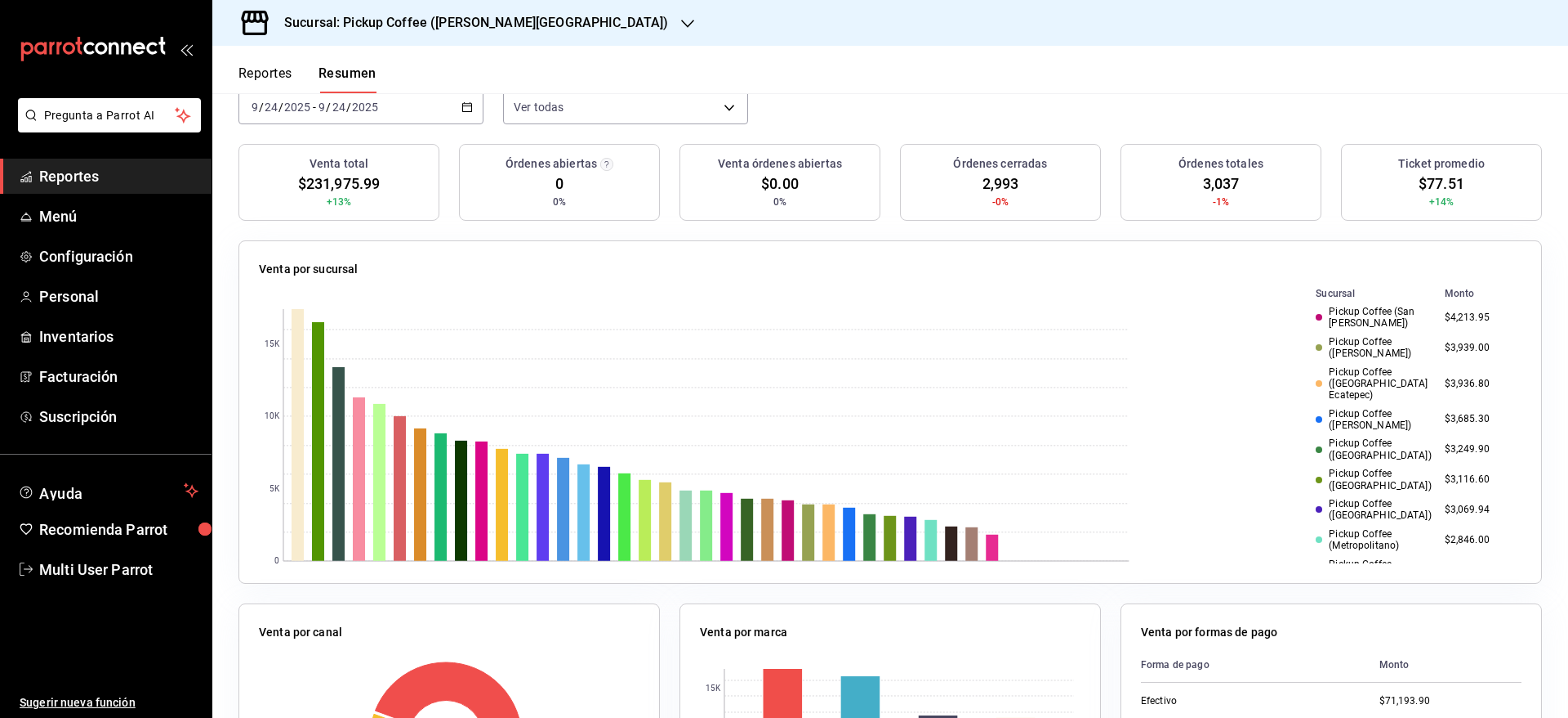
scroll to position [858, 0]
drag, startPoint x: 1413, startPoint y: 388, endPoint x: 1464, endPoint y: 390, distance: 51.0
click at [1464, 402] on td "$2,846.00" at bounding box center [1480, 417] width 83 height 30
